Goal: Navigation & Orientation: Find specific page/section

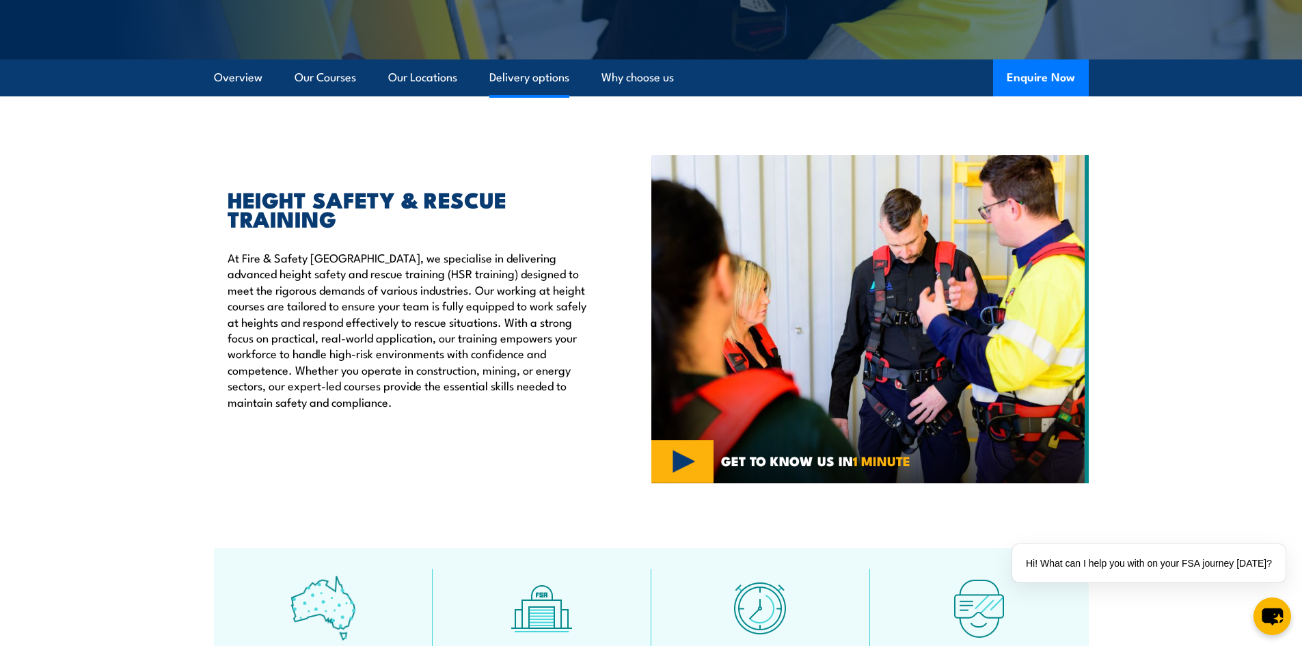
scroll to position [273, 0]
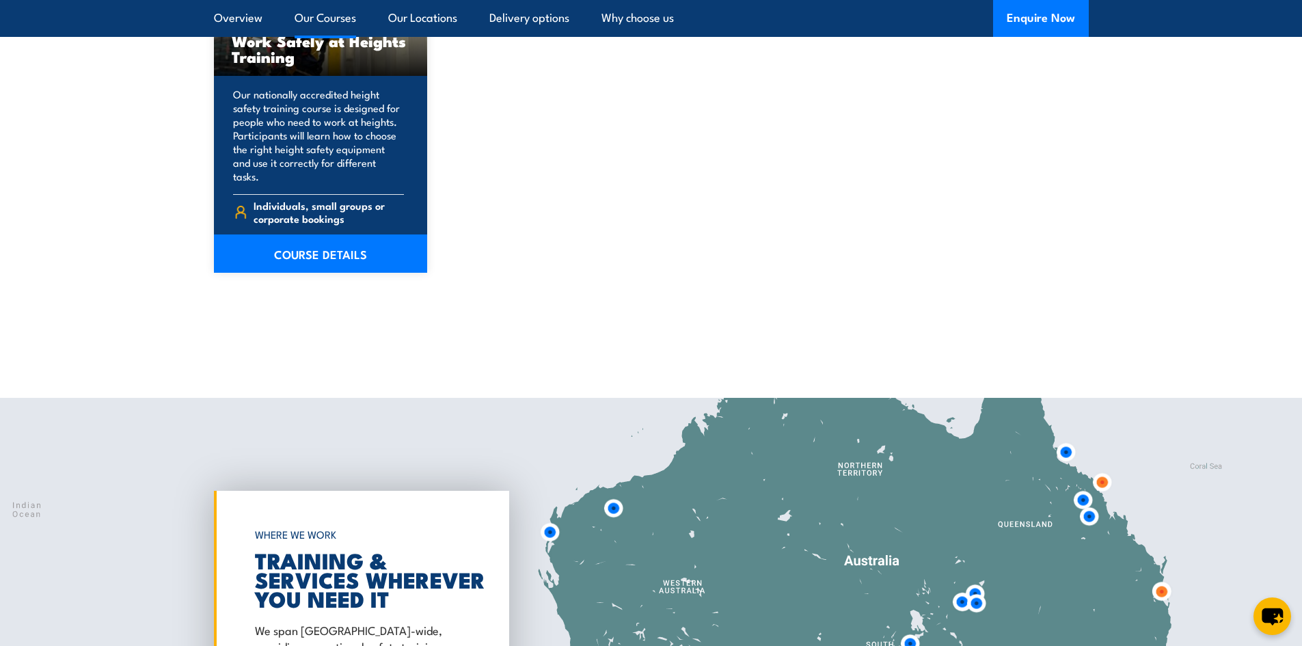
scroll to position [1983, 0]
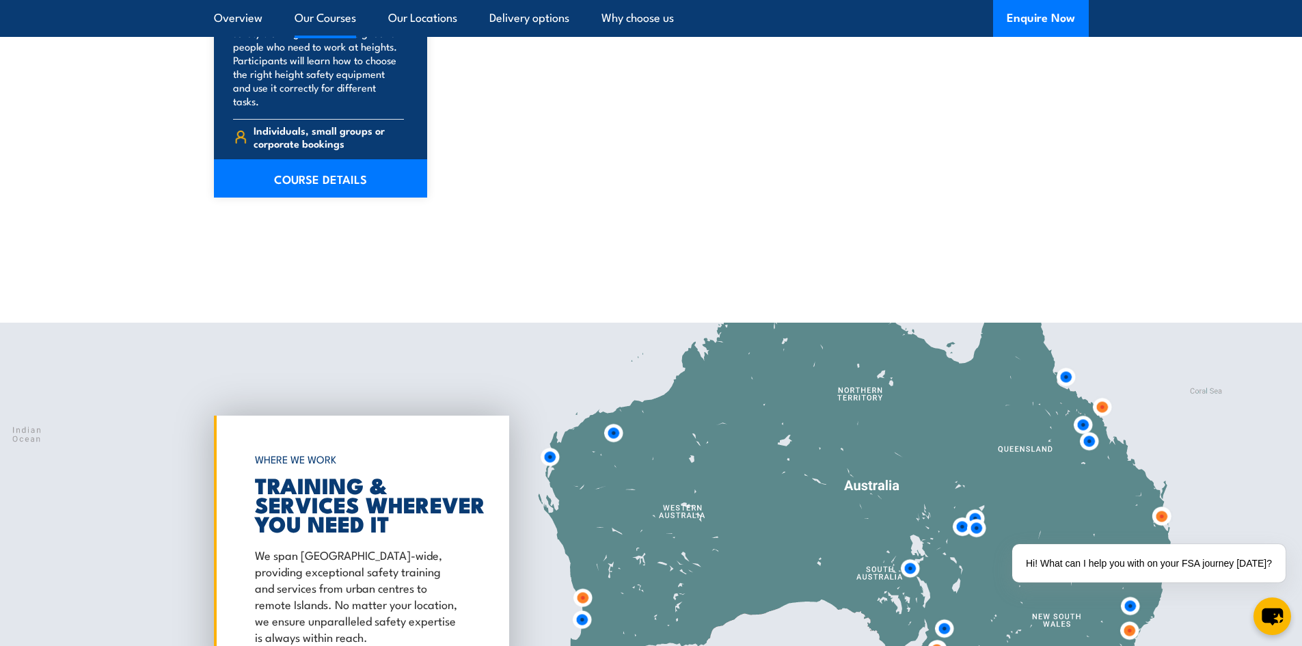
click at [1101, 398] on img at bounding box center [1102, 406] width 25 height 25
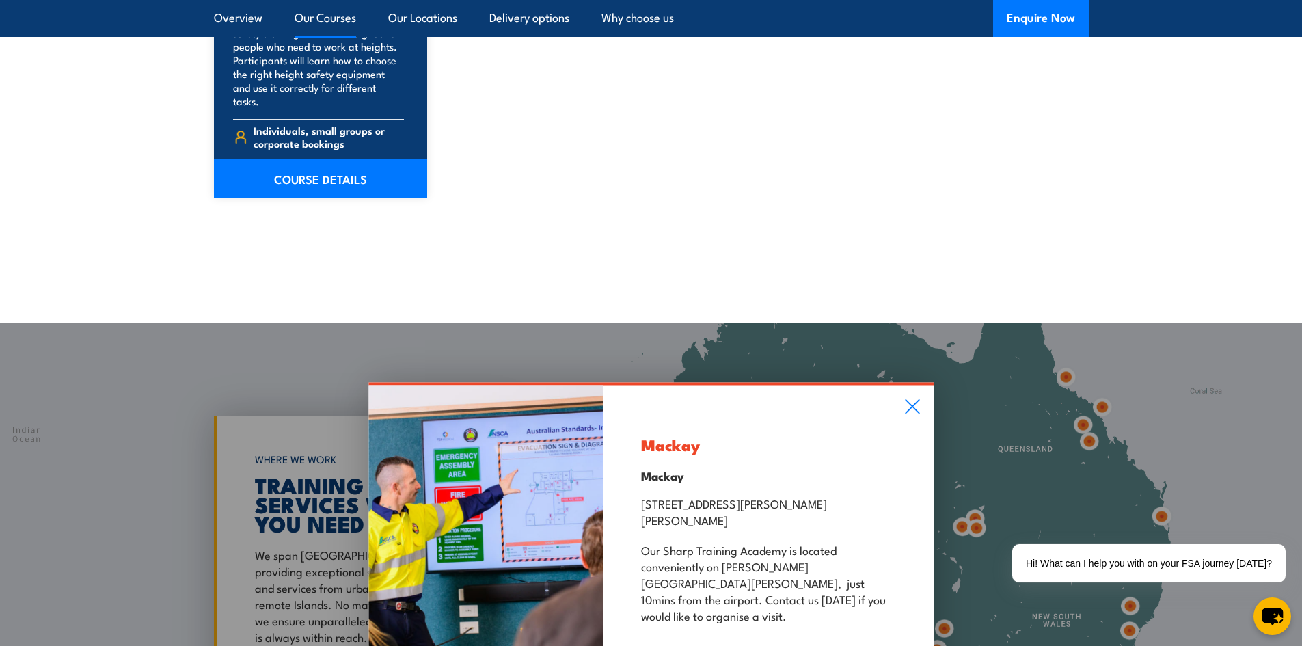
click at [1077, 411] on div "Mackay Mackay [STREET_ADDRESS][PERSON_NAME][PERSON_NAME] Our [GEOGRAPHIC_DATA] …" at bounding box center [651, 550] width 1302 height 455
click at [1160, 505] on div "Mackay Mackay [STREET_ADDRESS][PERSON_NAME][PERSON_NAME] Our [GEOGRAPHIC_DATA] …" at bounding box center [651, 550] width 1302 height 455
click at [914, 410] on icon at bounding box center [913, 406] width 16 height 15
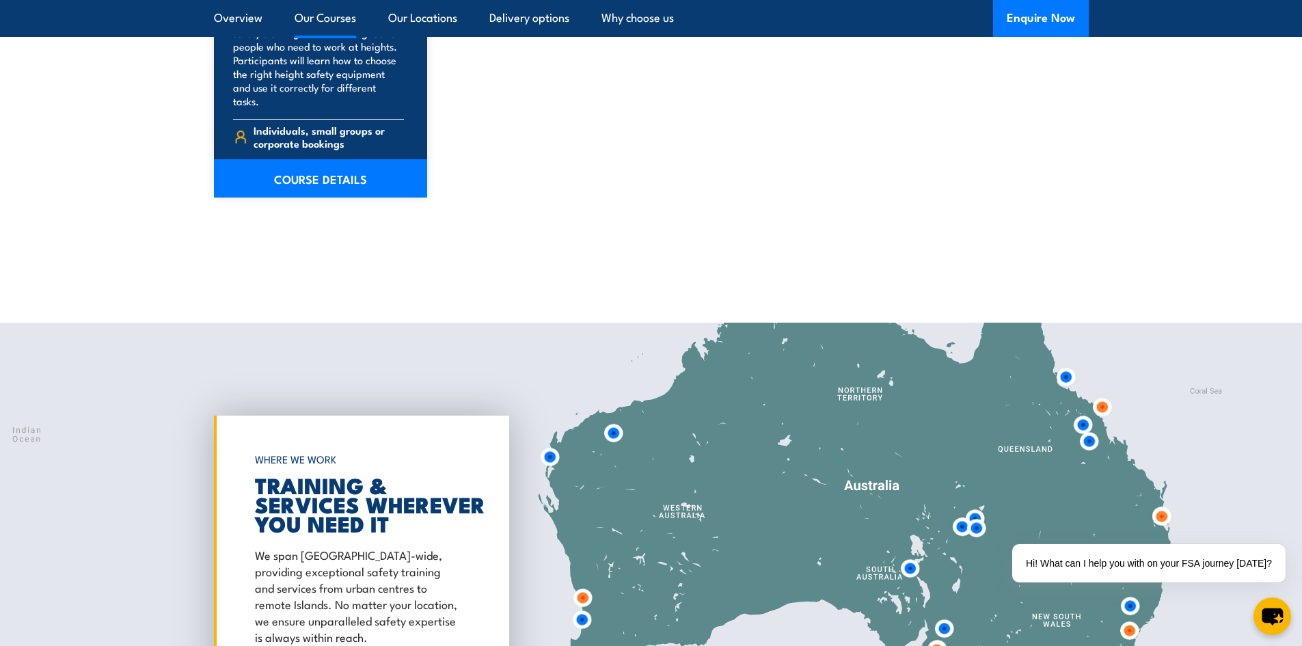
click at [1092, 429] on img at bounding box center [1089, 441] width 25 height 25
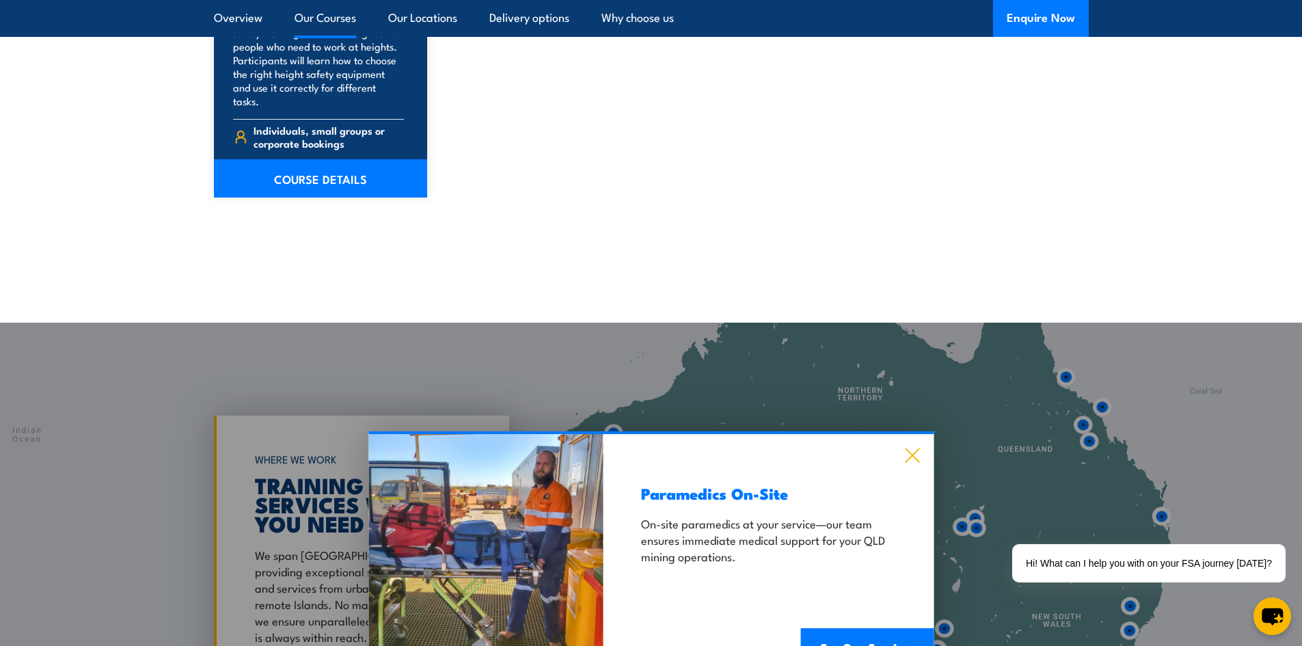
click at [915, 448] on icon at bounding box center [912, 455] width 14 height 14
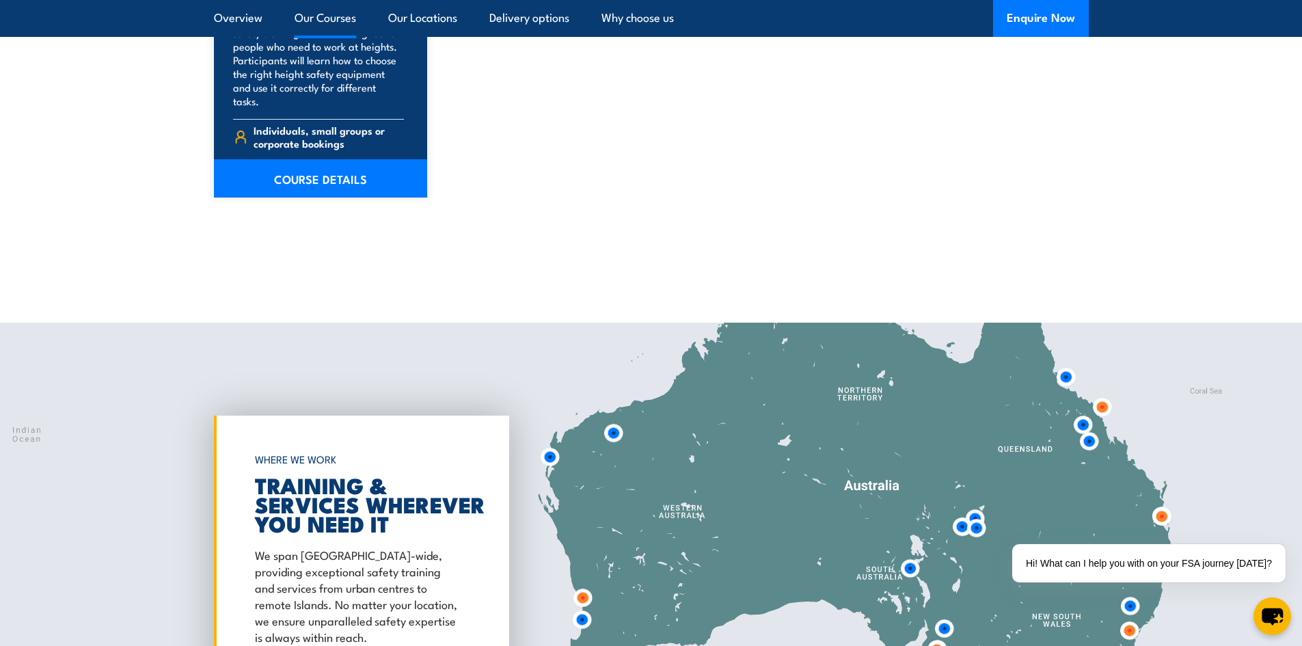
click at [1164, 504] on img at bounding box center [1161, 516] width 25 height 25
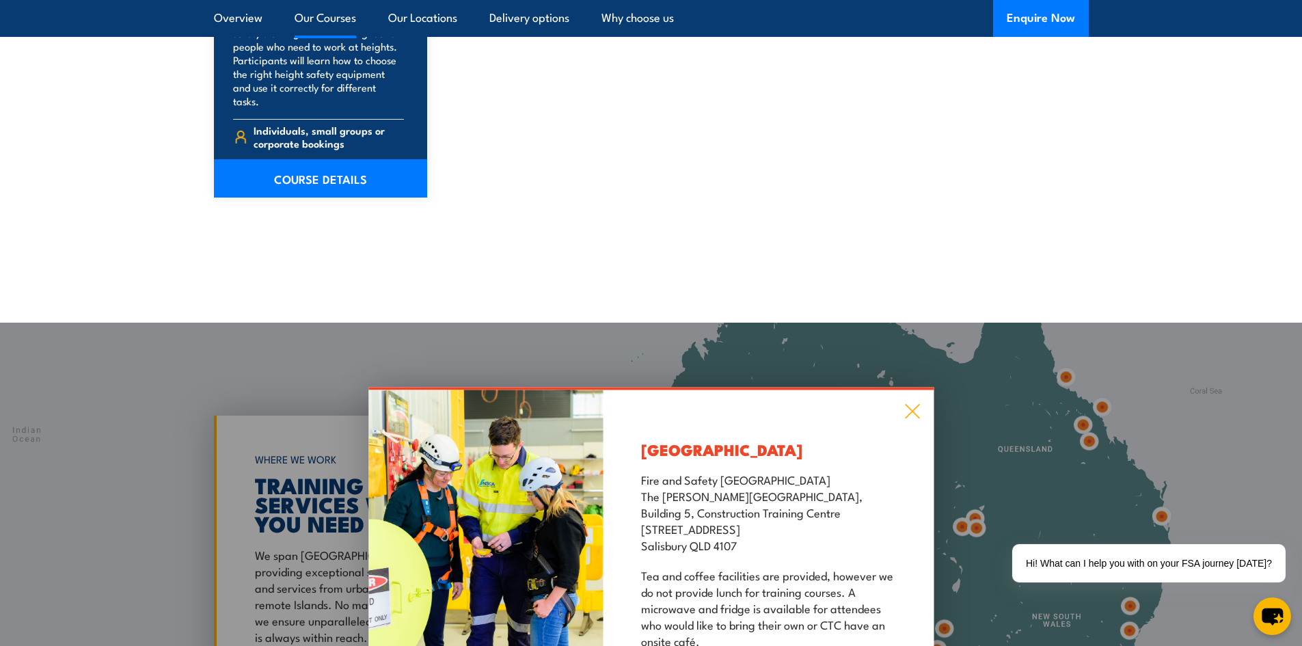
click at [910, 404] on icon at bounding box center [913, 411] width 16 height 15
